Goal: Obtain resource: Download file/media

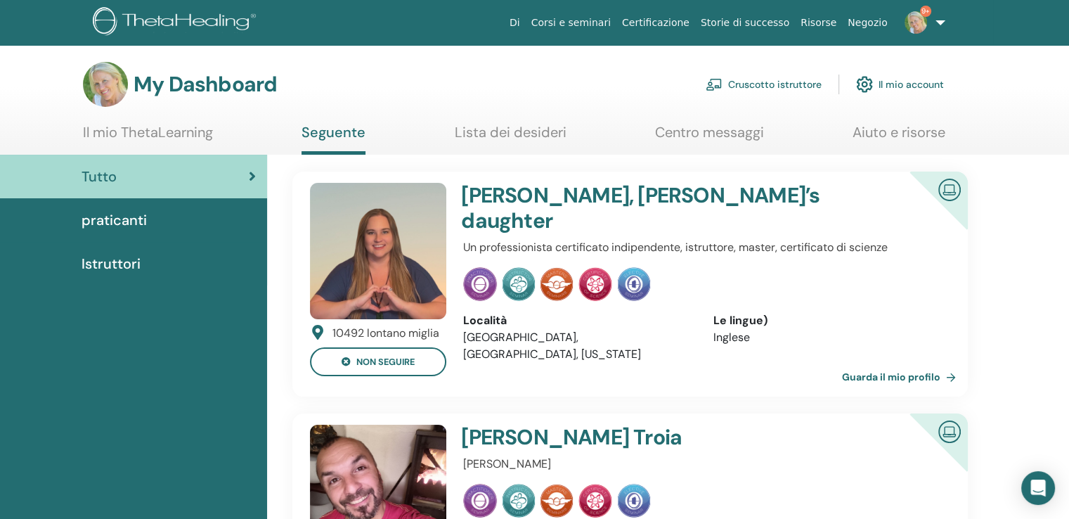
click at [799, 85] on link "Cruscotto istruttore" at bounding box center [763, 84] width 116 height 31
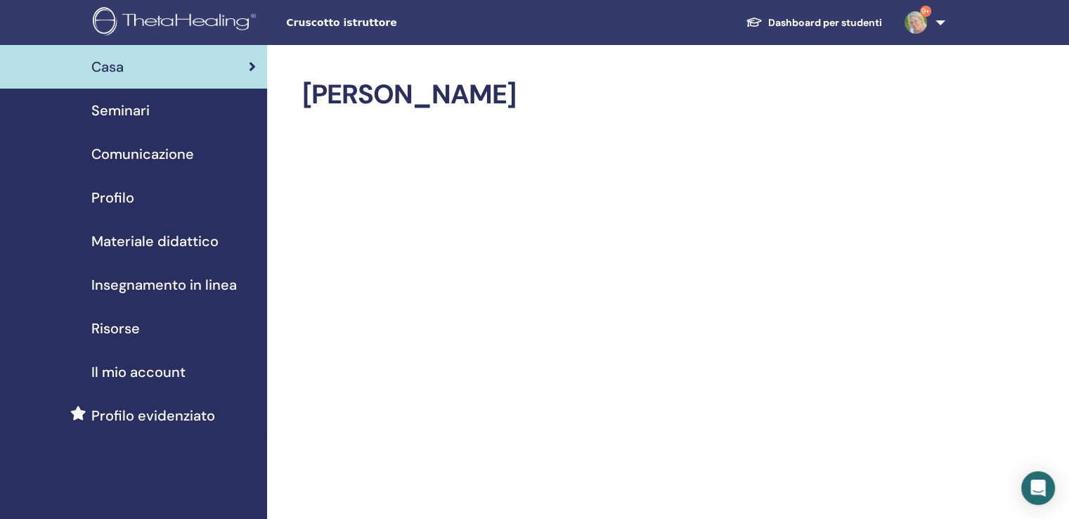
click at [177, 239] on span "Materiale didattico" at bounding box center [154, 240] width 127 height 21
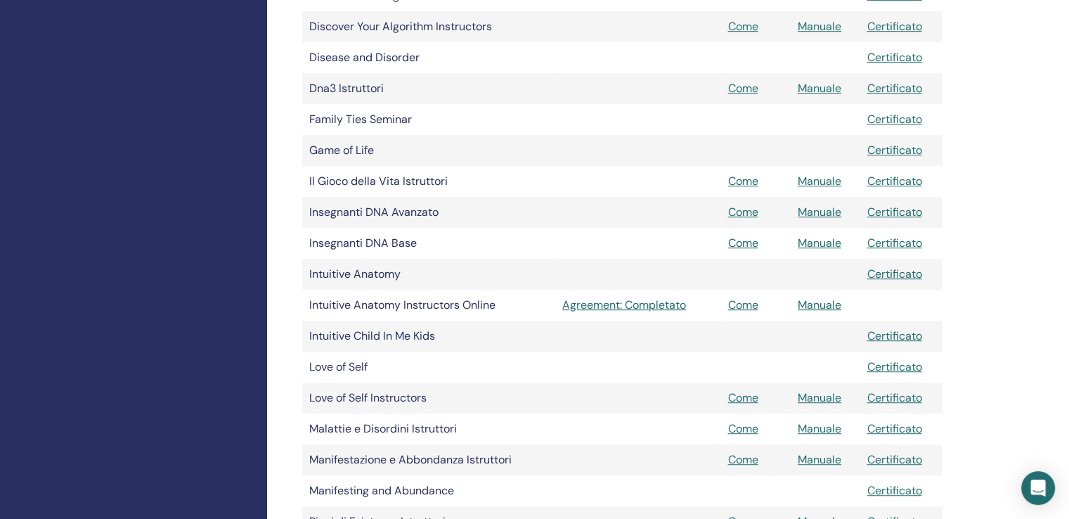
scroll to position [843, 0]
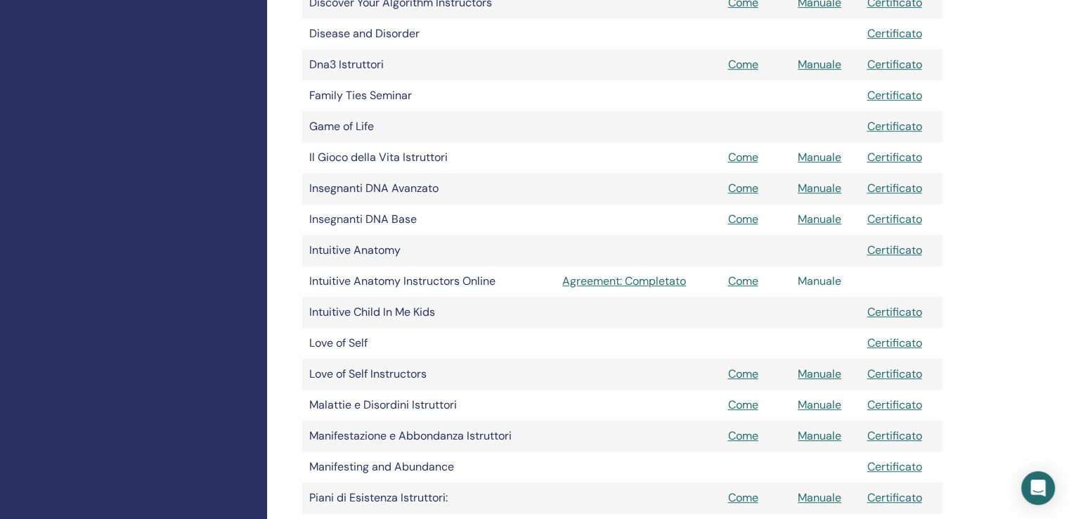
click at [823, 281] on link "Manuale" at bounding box center [820, 280] width 44 height 15
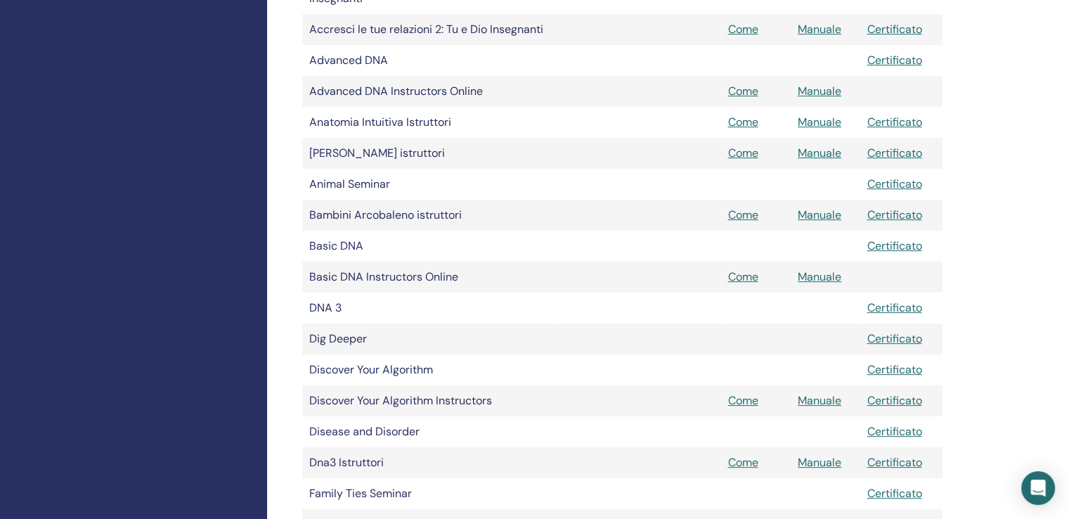
scroll to position [351, 0]
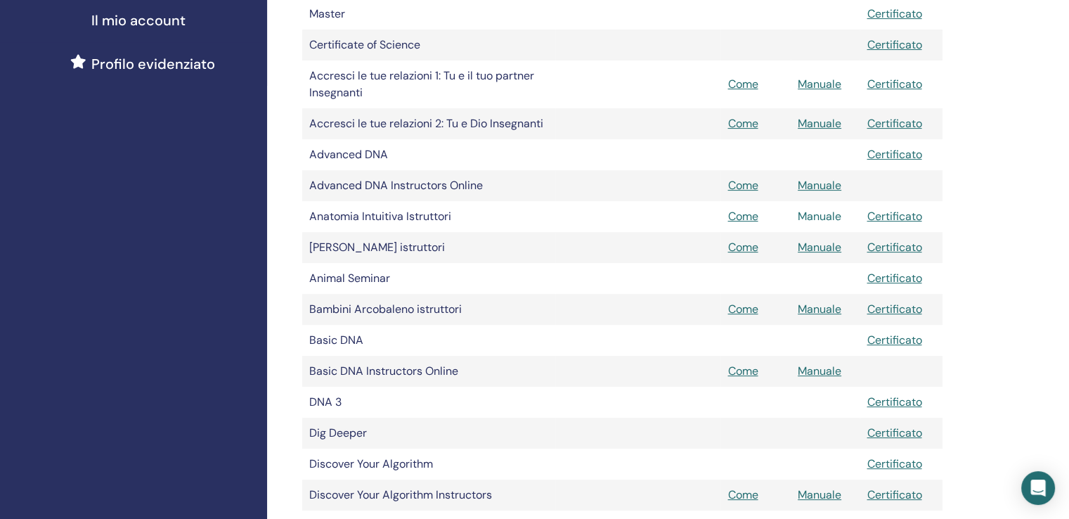
click at [831, 216] on link "Manuale" at bounding box center [820, 216] width 44 height 15
